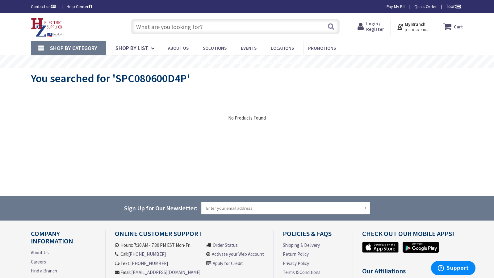
type input "[GEOGRAPHIC_DATA], [STREET_ADDRESS]"
